Goal: Check status: Check status

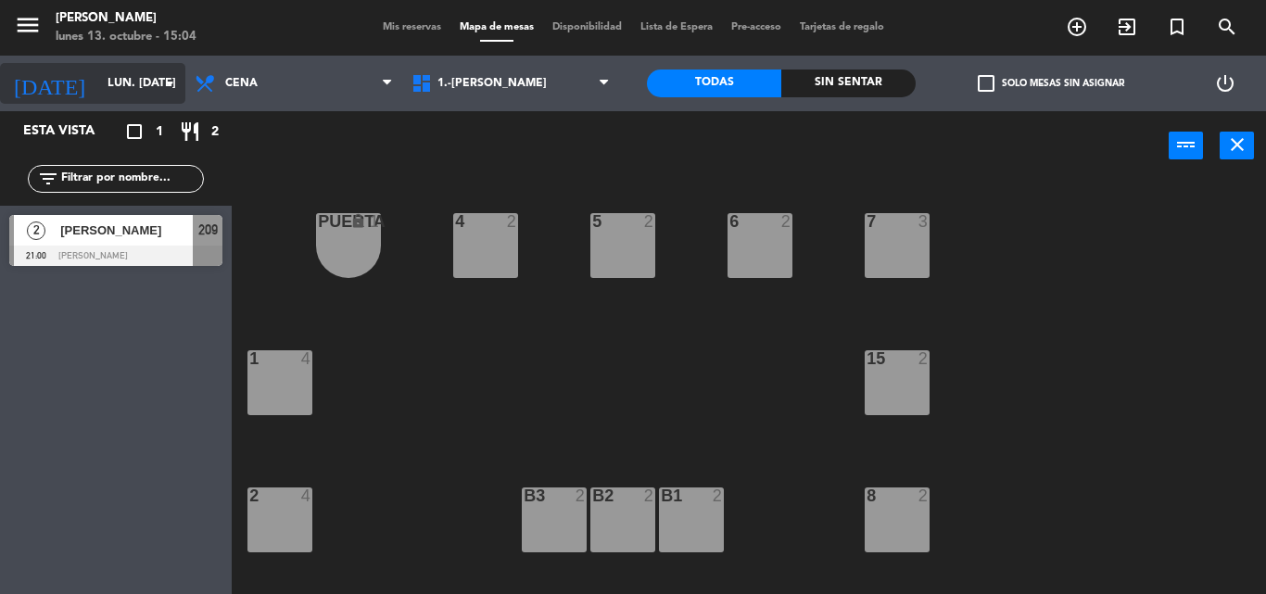
click at [159, 91] on icon "arrow_drop_down" at bounding box center [169, 83] width 22 height 22
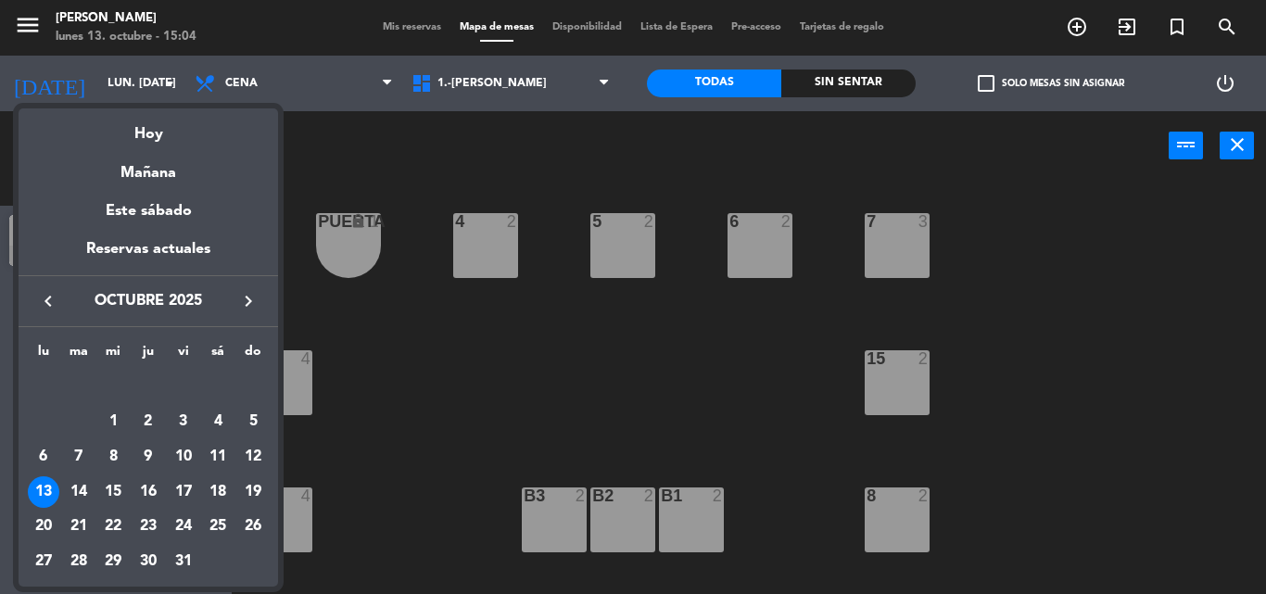
click at [409, 23] on div at bounding box center [633, 297] width 1266 height 594
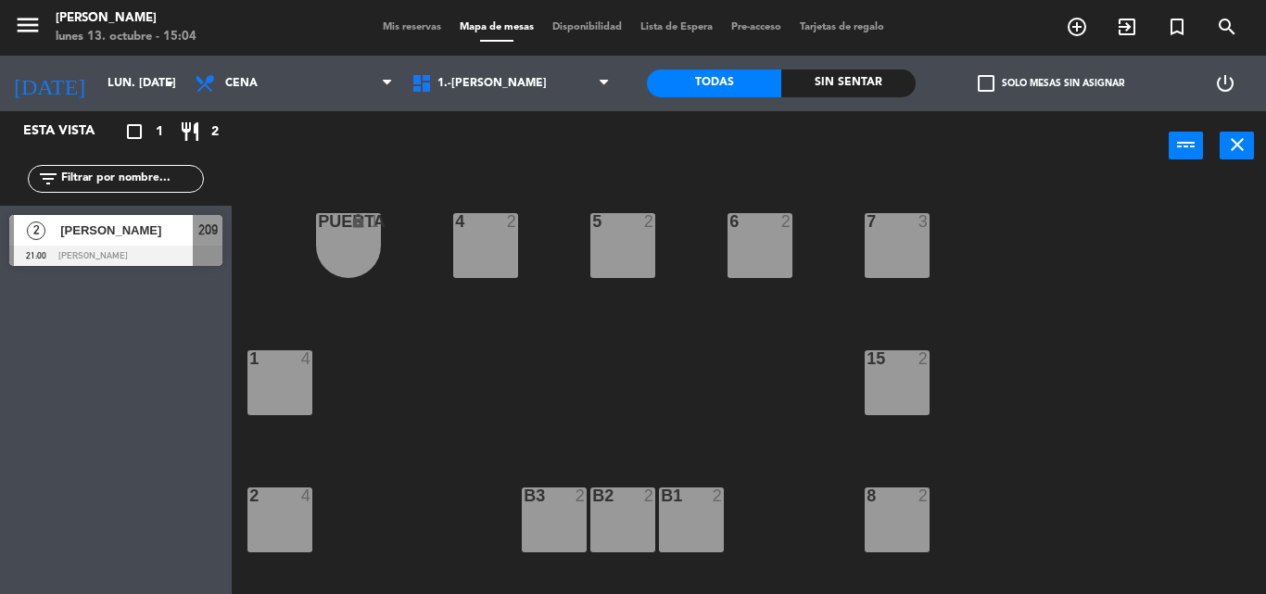
click at [409, 22] on span "Mis reservas" at bounding box center [411, 27] width 77 height 10
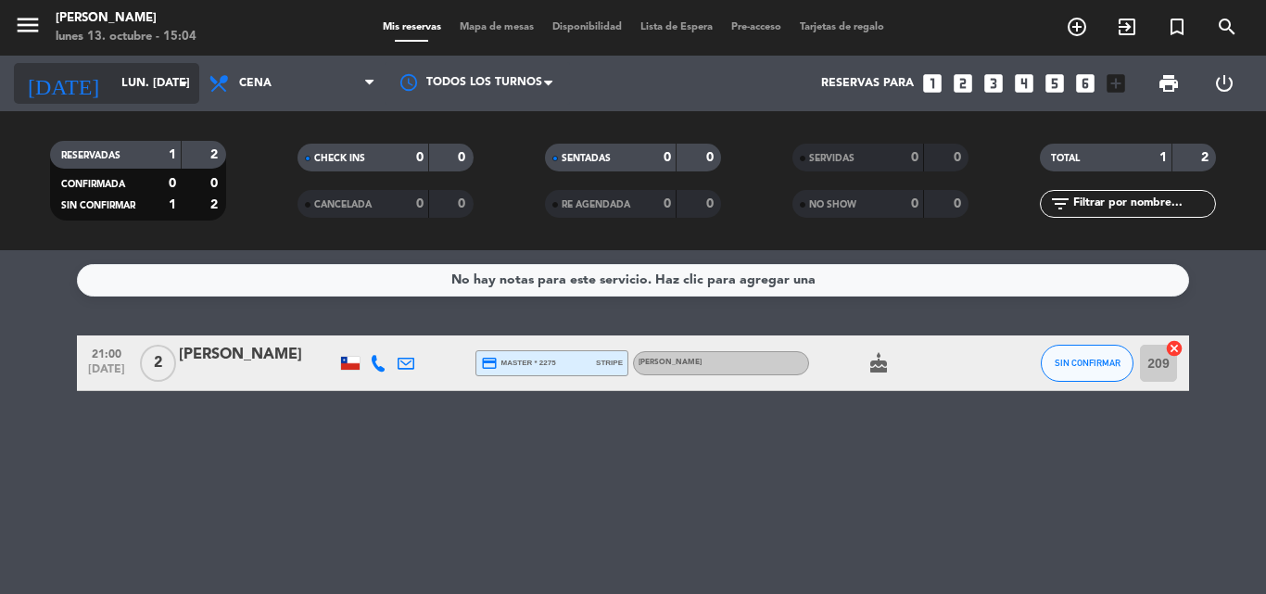
click at [176, 82] on icon "arrow_drop_down" at bounding box center [183, 83] width 22 height 22
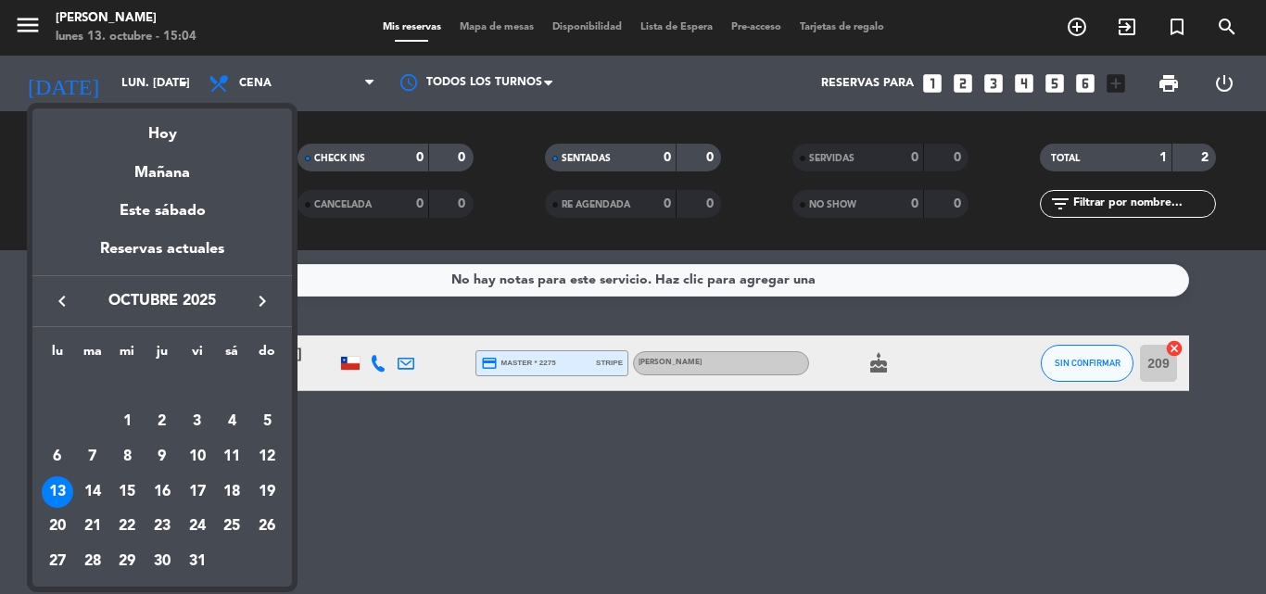
click at [94, 490] on div "14" at bounding box center [93, 492] width 32 height 32
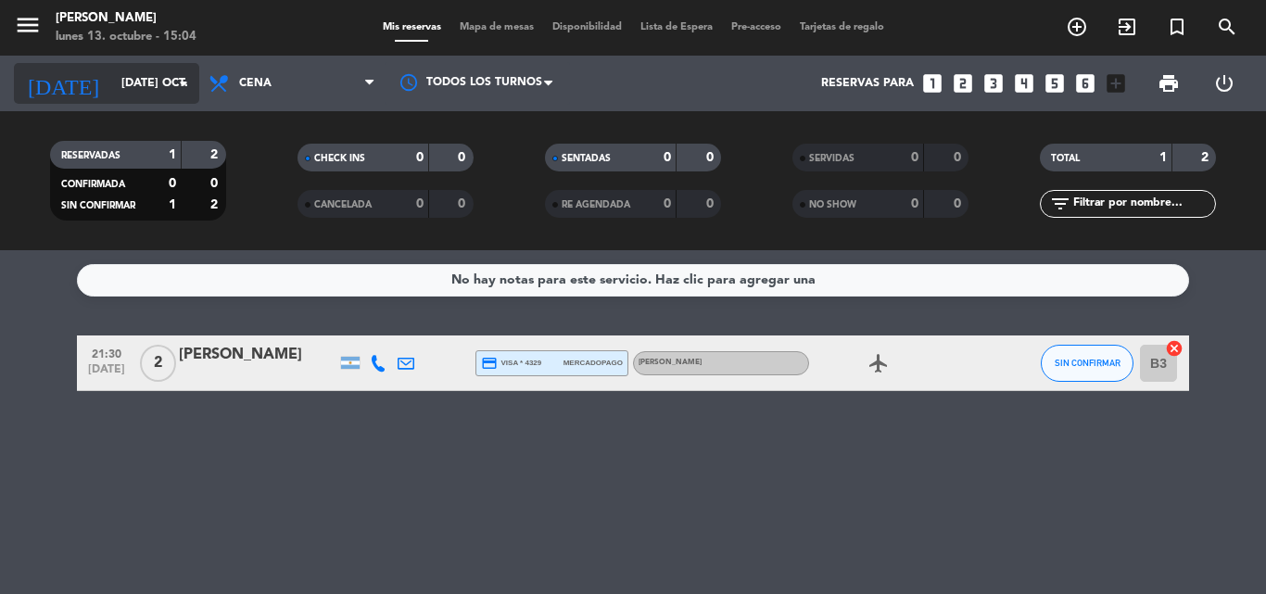
click at [178, 82] on icon "arrow_drop_down" at bounding box center [183, 83] width 22 height 22
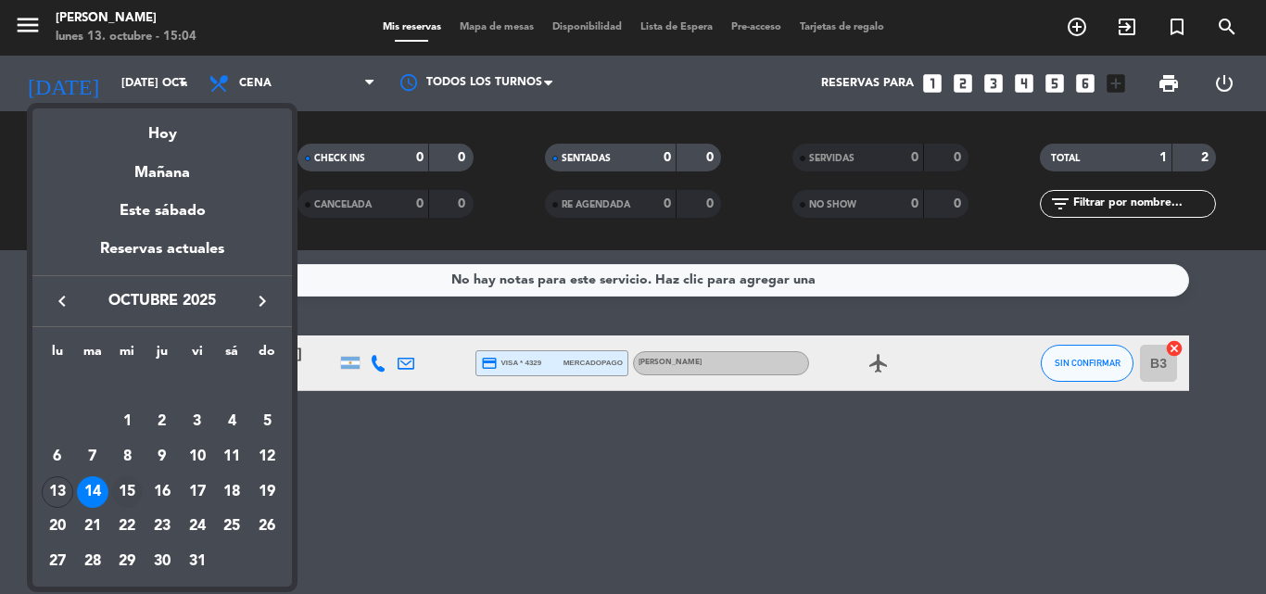
click at [129, 492] on div "15" at bounding box center [127, 492] width 32 height 32
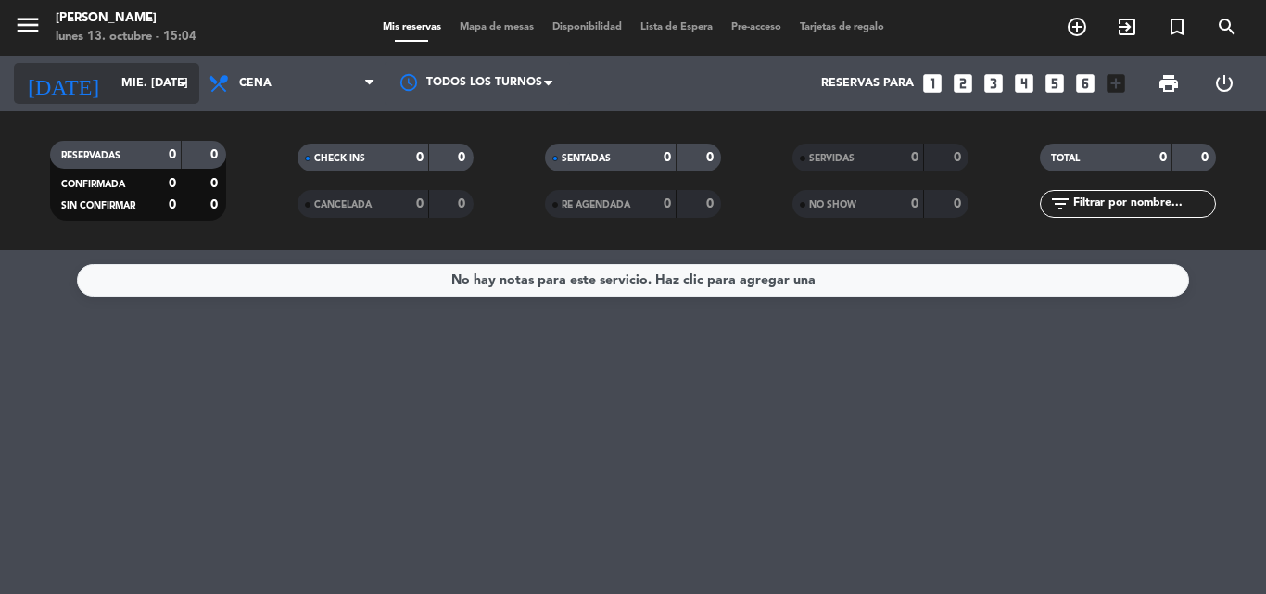
click at [186, 82] on icon "arrow_drop_down" at bounding box center [183, 83] width 22 height 22
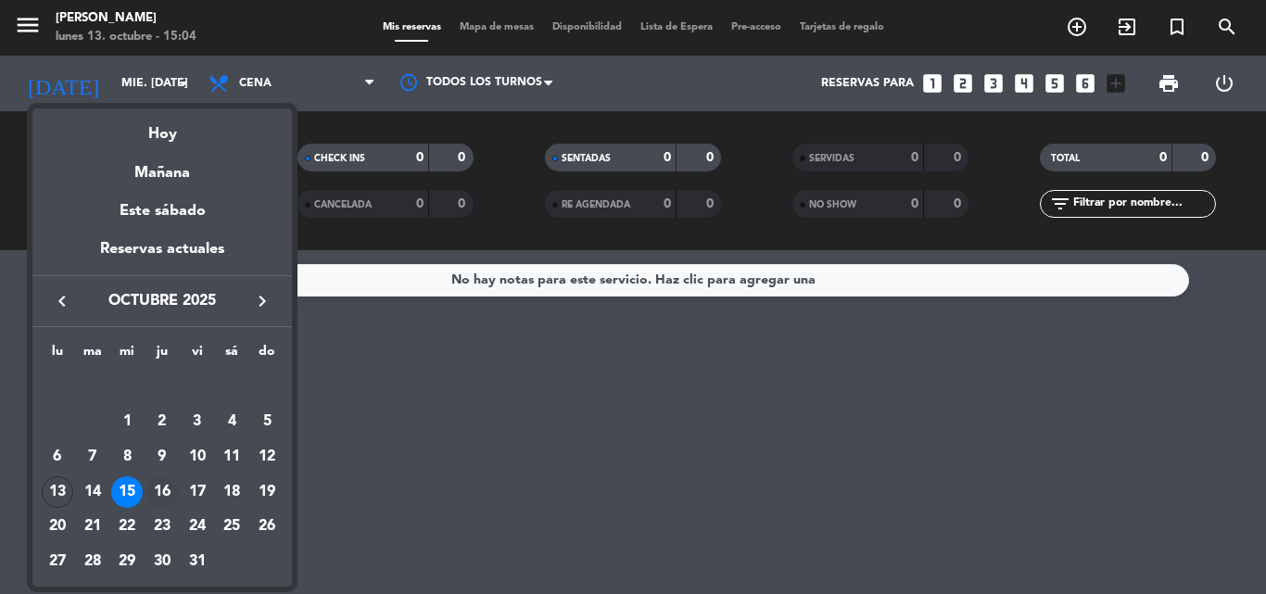
click at [163, 486] on div "16" at bounding box center [162, 492] width 32 height 32
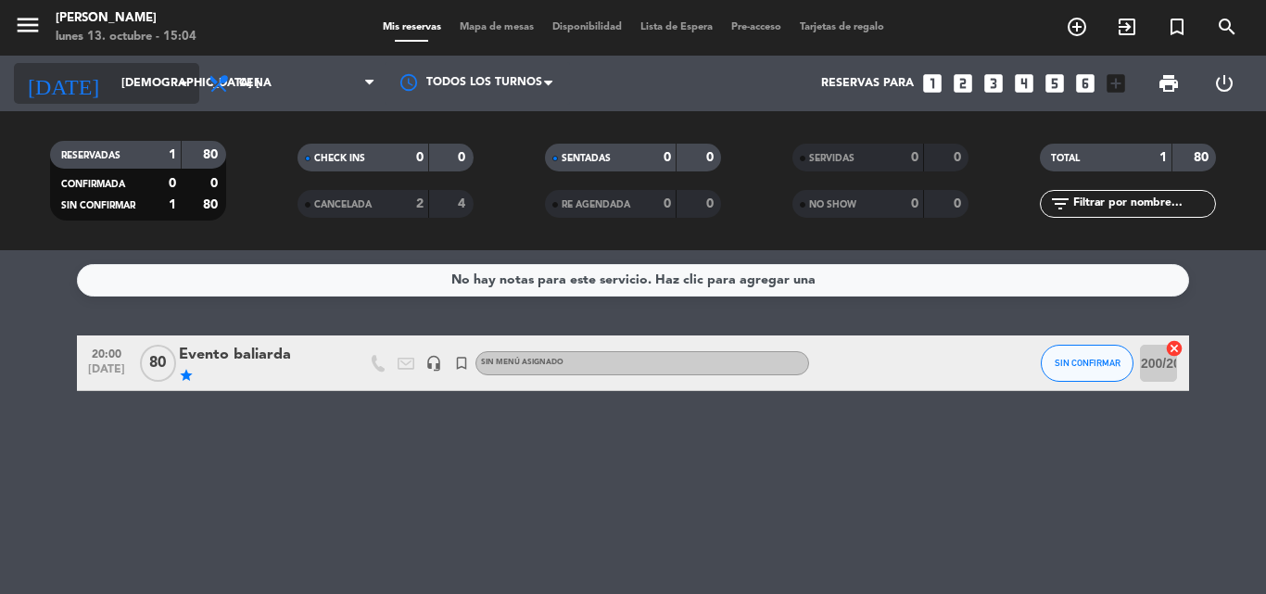
click at [183, 83] on icon "arrow_drop_down" at bounding box center [183, 83] width 22 height 22
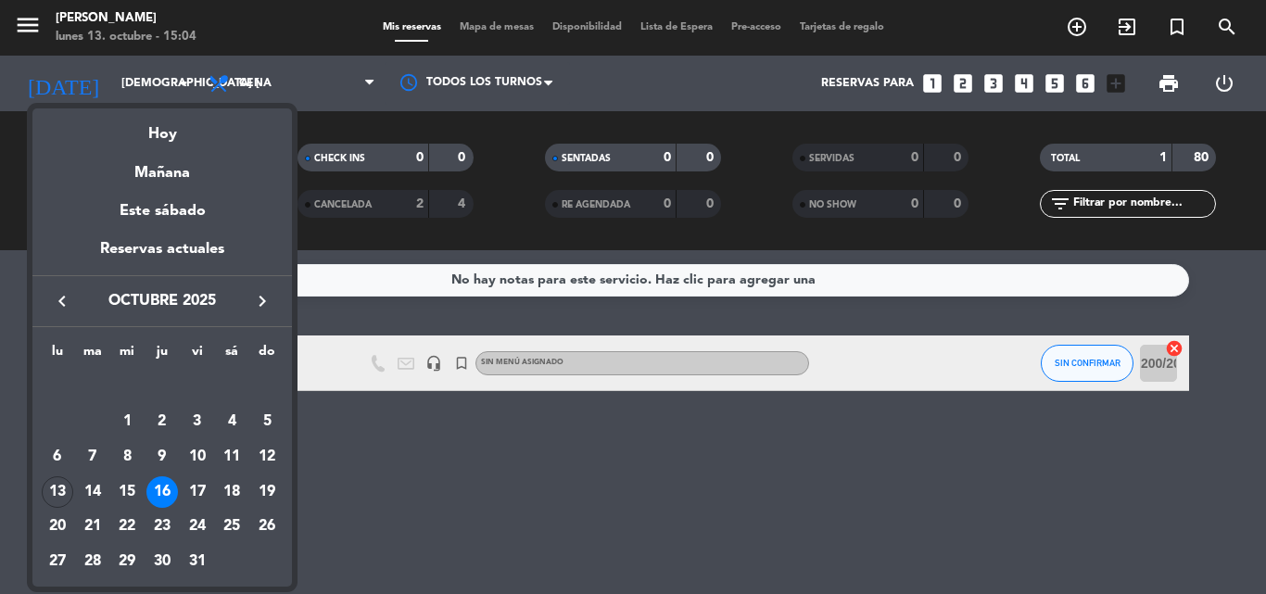
click at [196, 485] on div "17" at bounding box center [198, 492] width 32 height 32
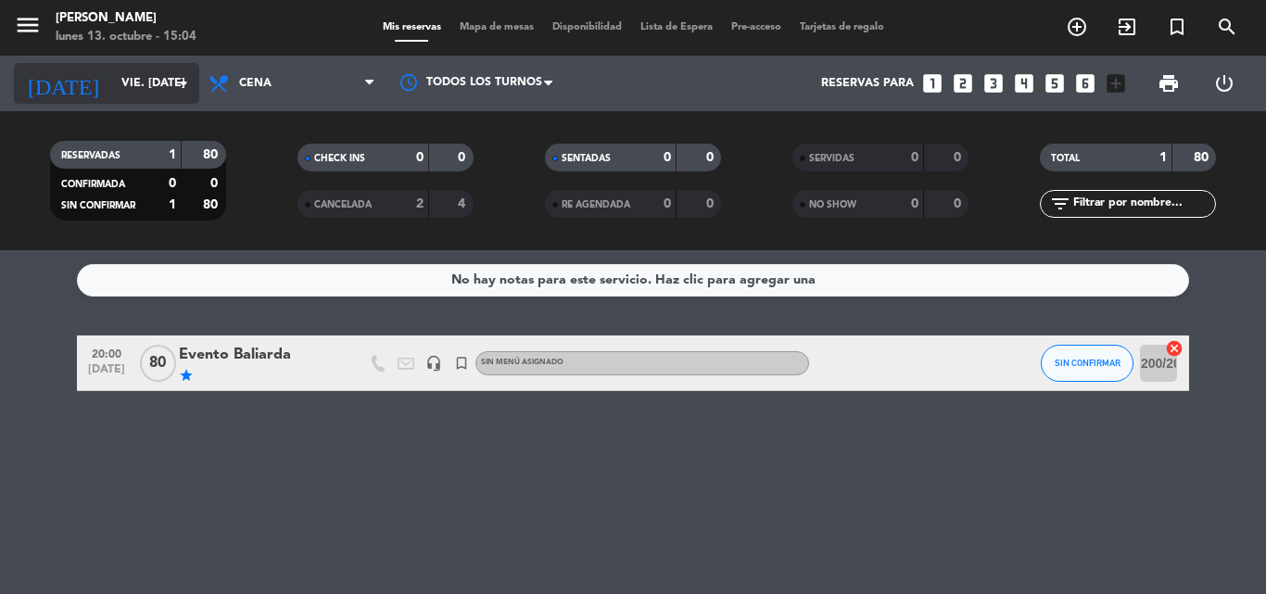
click at [167, 84] on input "vie. [DATE]" at bounding box center [190, 84] width 157 height 32
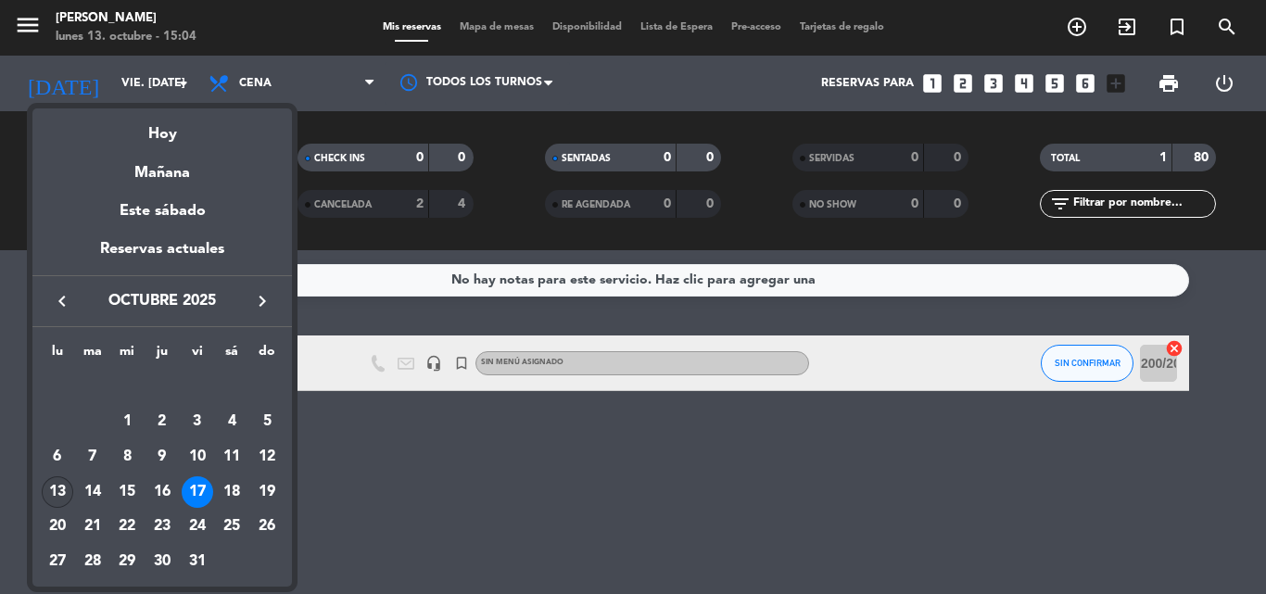
click at [57, 492] on div "13" at bounding box center [58, 492] width 32 height 32
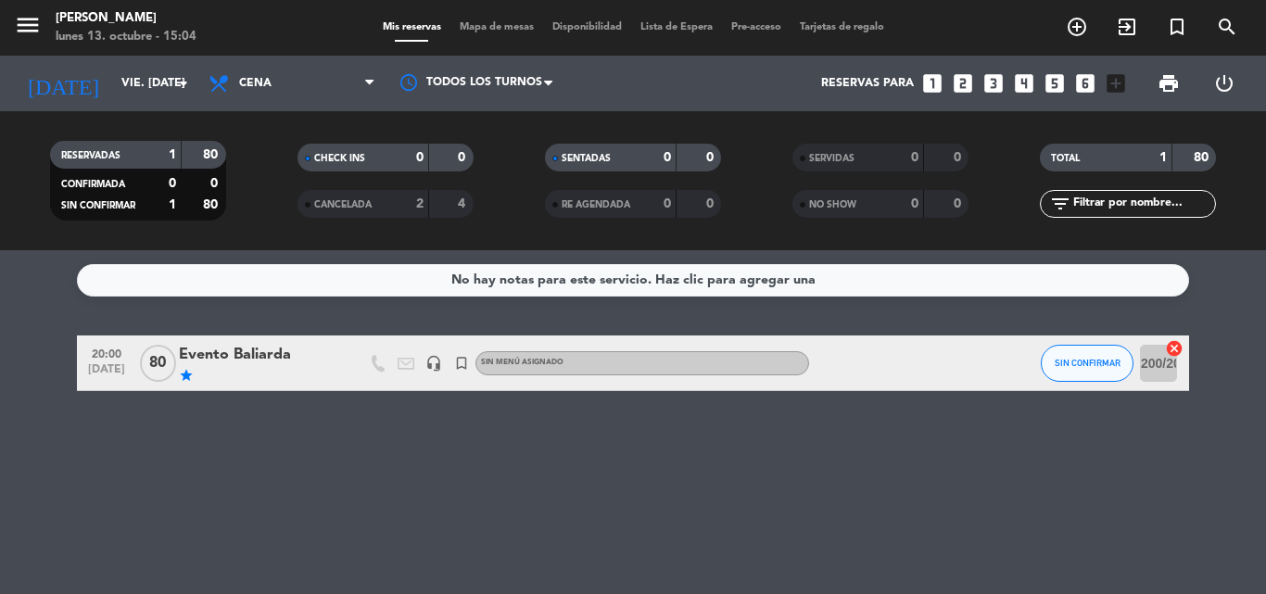
type input "lun. [DATE]"
